Goal: Find specific page/section: Find specific page/section

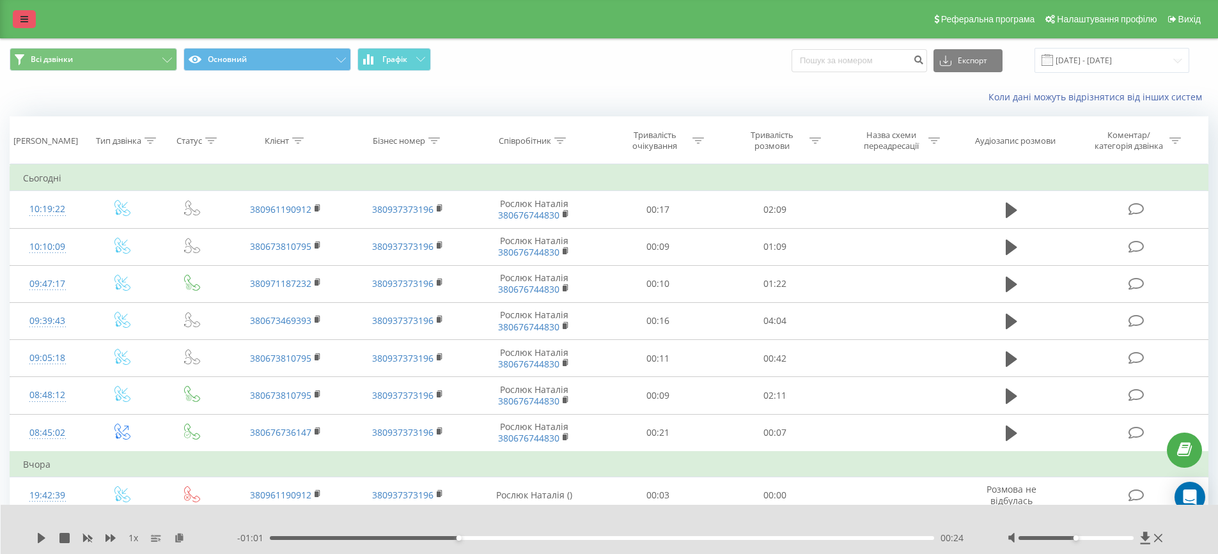
click at [19, 19] on link at bounding box center [24, 19] width 23 height 18
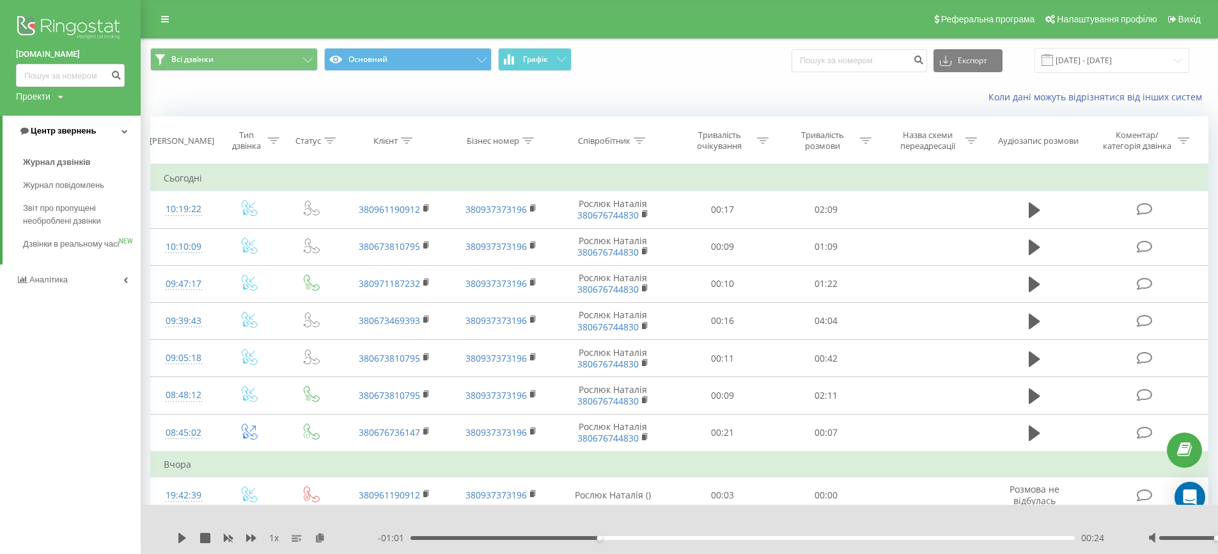
click at [75, 134] on span "Центр звернень" at bounding box center [63, 131] width 65 height 10
click at [70, 127] on span "Центр звернень" at bounding box center [60, 131] width 65 height 10
click at [81, 161] on span "Журнал дзвінків" at bounding box center [57, 162] width 68 height 13
click at [81, 208] on span "Звіт про пропущені необроблені дзвінки" at bounding box center [78, 215] width 111 height 26
